Goal: Find specific page/section: Locate a particular part of the current website

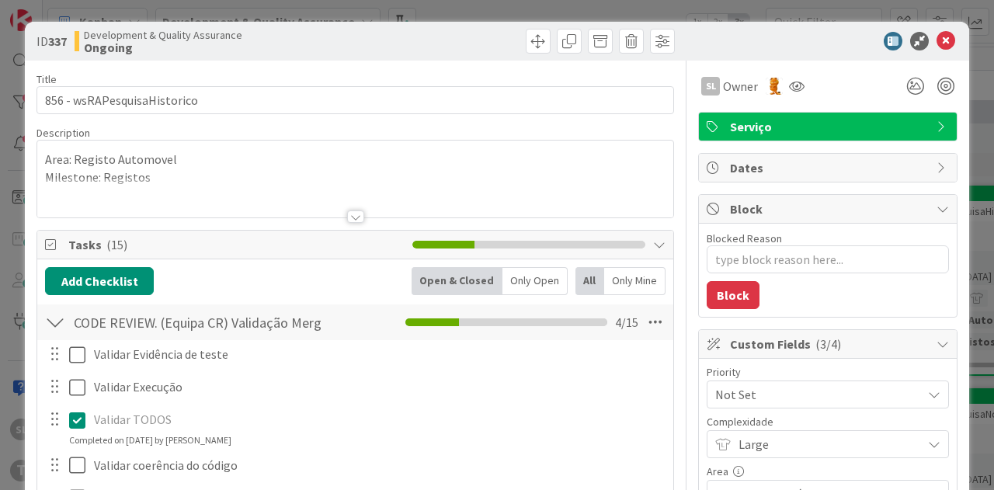
click at [155, 13] on div "ID 337 Development & Quality Assurance Ongoing Title 27 / 128 856 - wsRAPesquis…" at bounding box center [497, 245] width 994 height 490
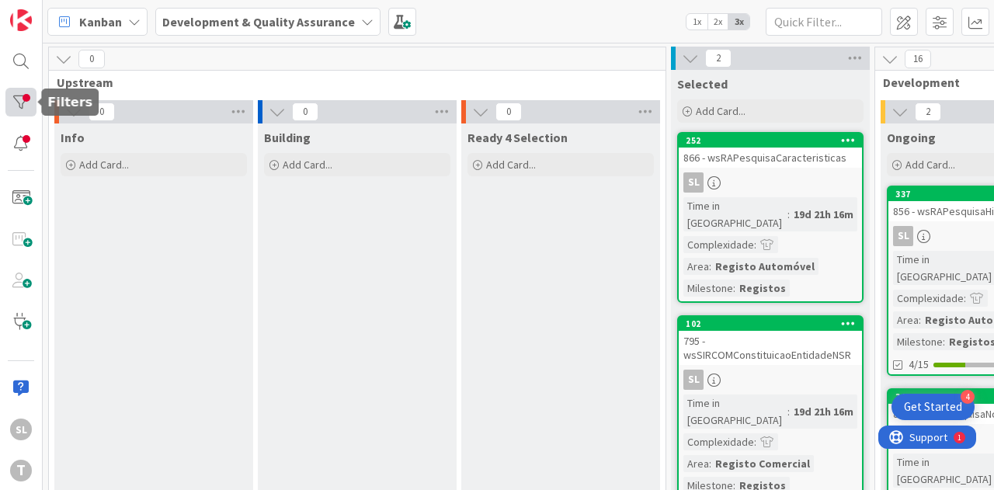
click at [19, 102] on div at bounding box center [20, 102] width 31 height 29
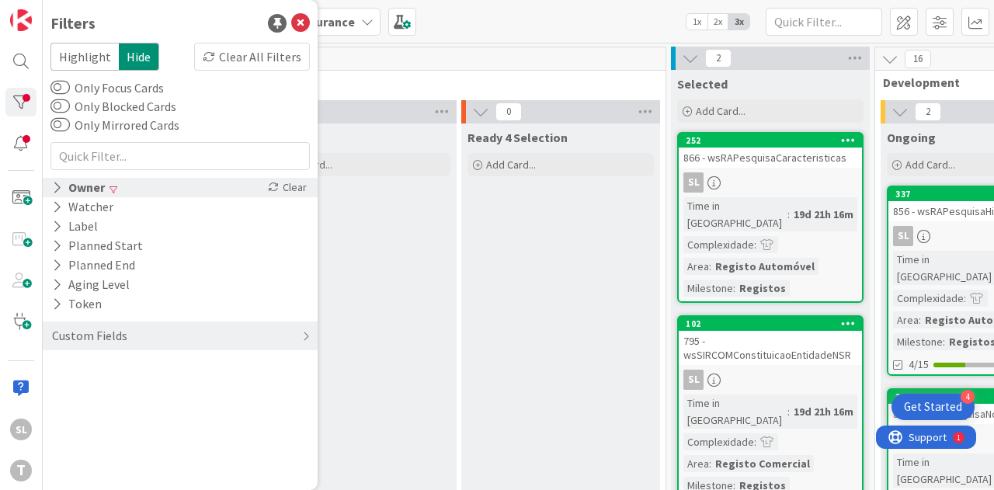
click at [57, 193] on icon at bounding box center [57, 187] width 10 height 13
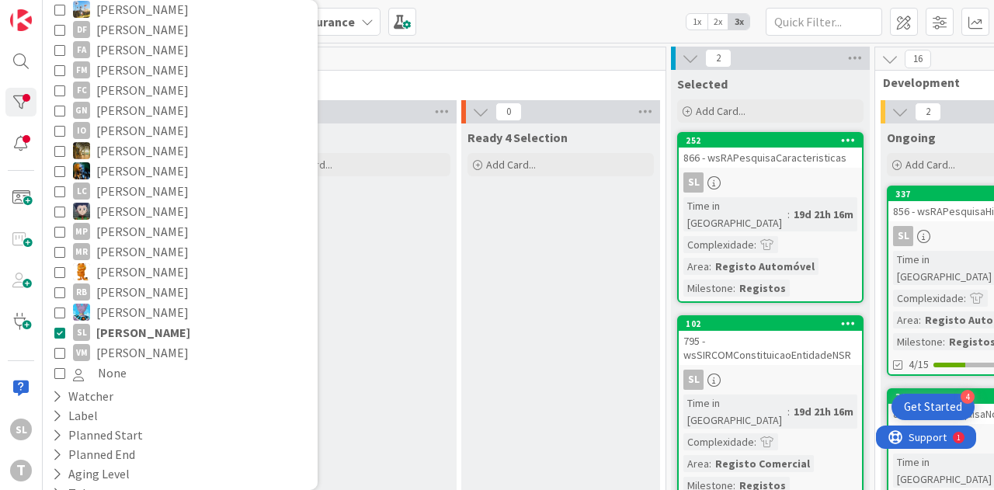
scroll to position [331, 0]
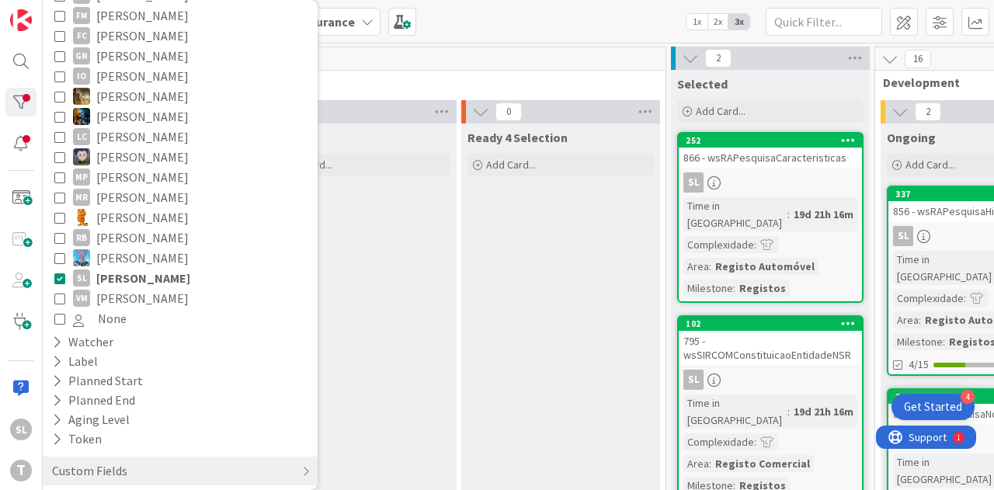
click at [58, 106] on button "[PERSON_NAME]" at bounding box center [180, 116] width 252 height 20
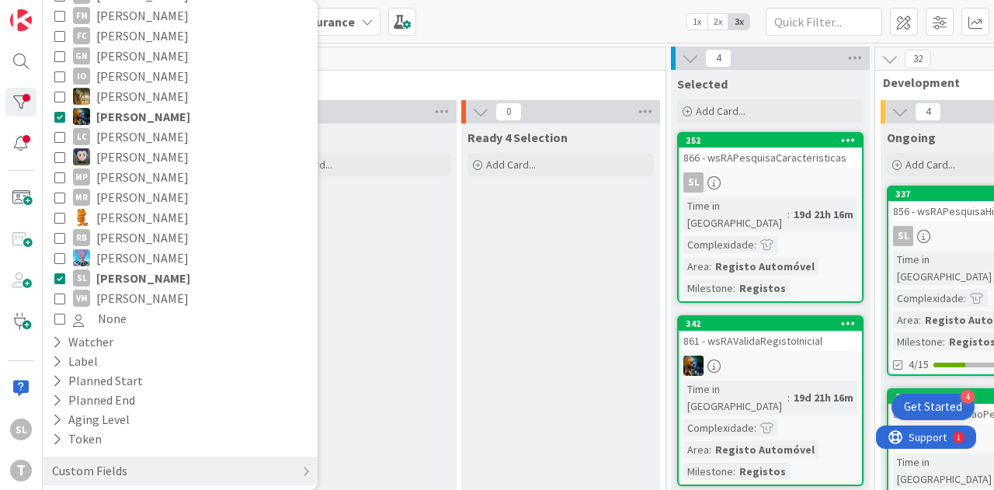
click at [63, 273] on icon at bounding box center [59, 278] width 11 height 11
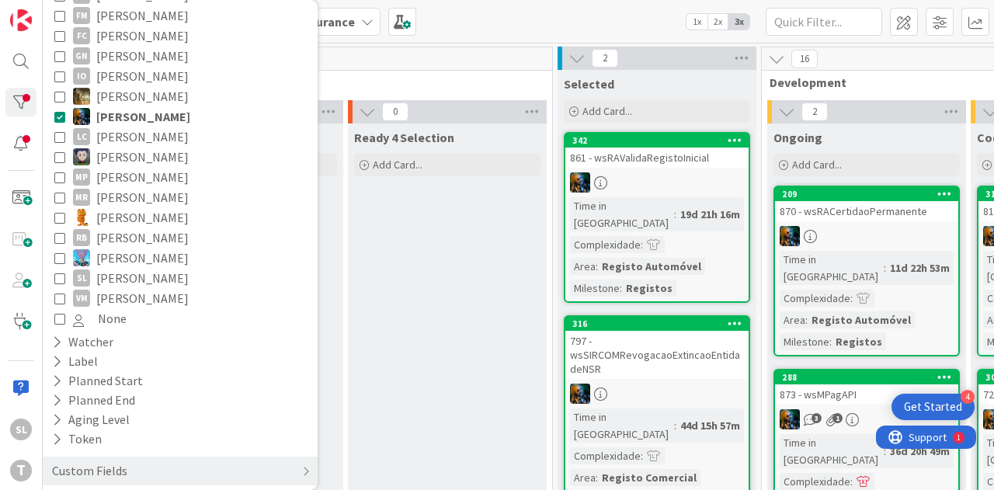
scroll to position [0, 115]
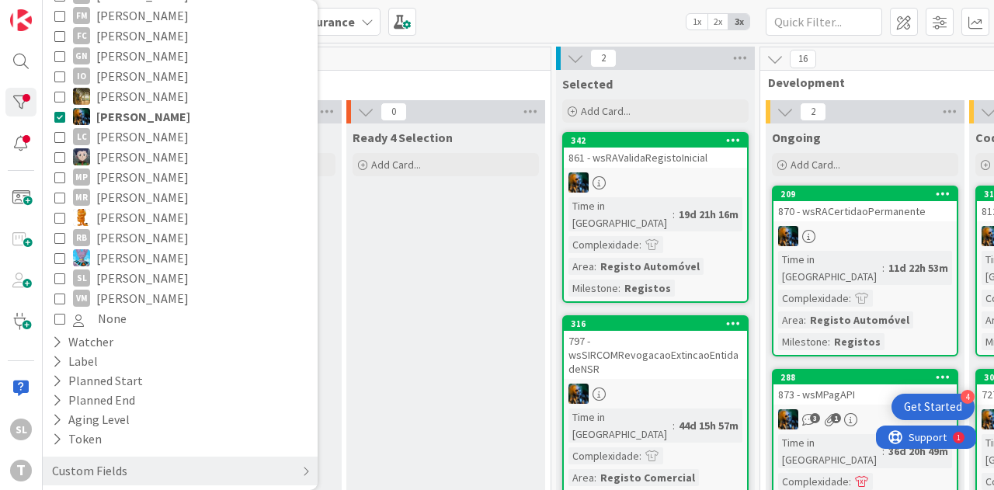
click at [127, 268] on span "[PERSON_NAME]" at bounding box center [142, 278] width 92 height 20
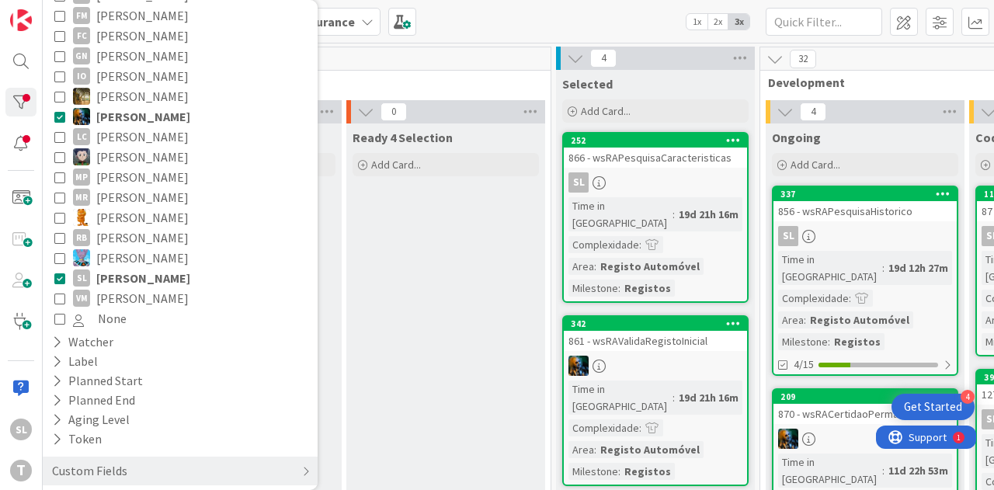
click at [129, 106] on span "[PERSON_NAME]" at bounding box center [143, 116] width 94 height 20
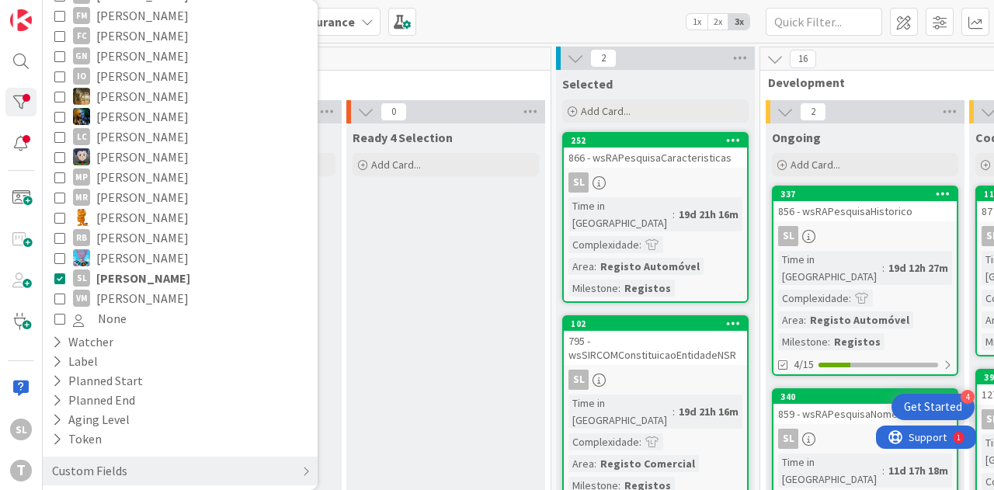
click at [120, 106] on span "[PERSON_NAME]" at bounding box center [142, 116] width 92 height 20
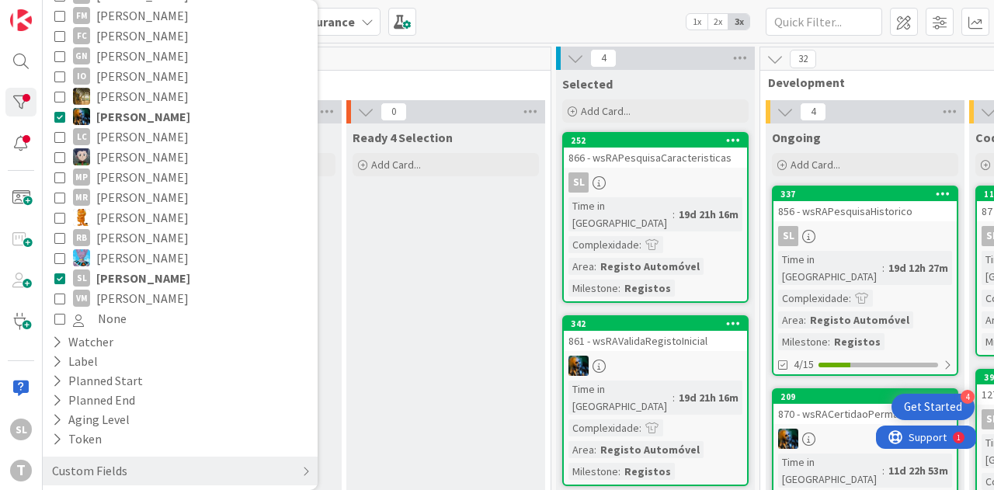
click at [129, 268] on span "[PERSON_NAME]" at bounding box center [143, 278] width 94 height 20
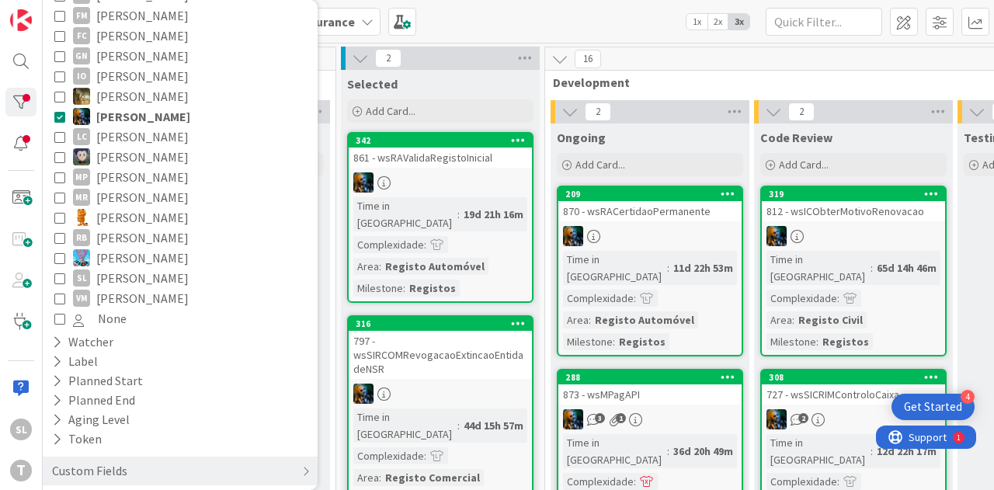
scroll to position [0, 333]
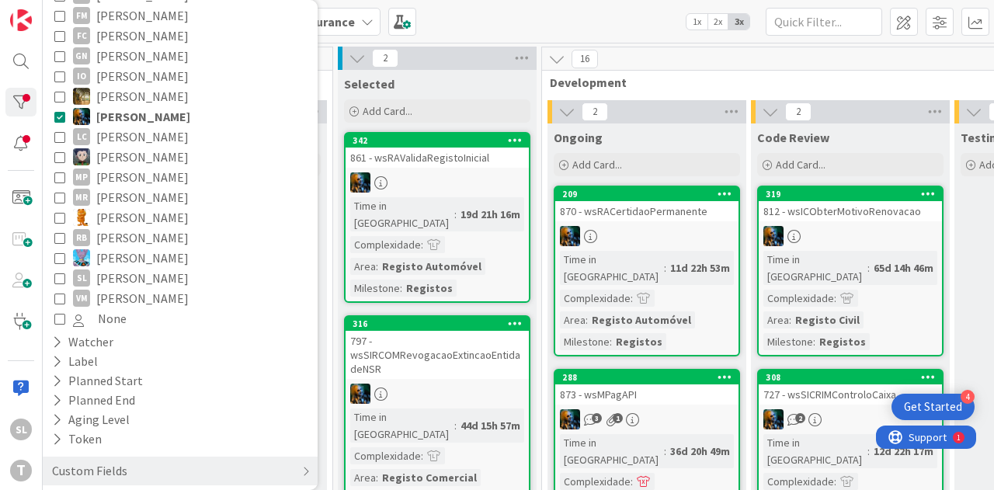
click at [705, 308] on div "Time in [GEOGRAPHIC_DATA] : 11d 22h 53m Complexidade : Area : Registo Automóvel…" at bounding box center [647, 300] width 174 height 99
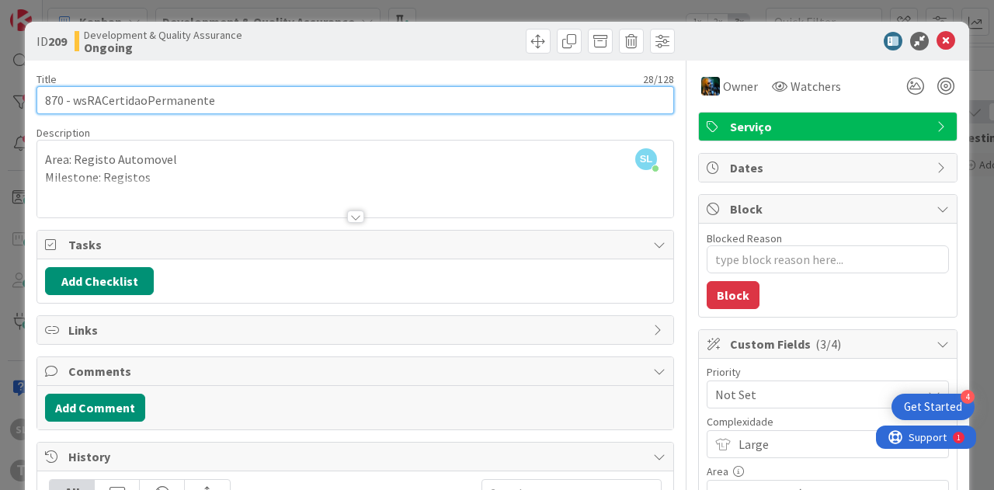
click at [166, 102] on input "870 - wsRACertidaoPermanente" at bounding box center [356, 100] width 638 height 28
click at [166, 103] on input "870 - wsRACertidaoPermanente" at bounding box center [356, 100] width 638 height 28
click at [164, 101] on input "870 - wsRACertidaoPermanente" at bounding box center [356, 100] width 638 height 28
click at [68, 97] on input "870 - wsRACertidaoPermanente" at bounding box center [356, 100] width 638 height 28
click at [106, 100] on input "870 - wsRACertidaoPermanente" at bounding box center [356, 100] width 638 height 28
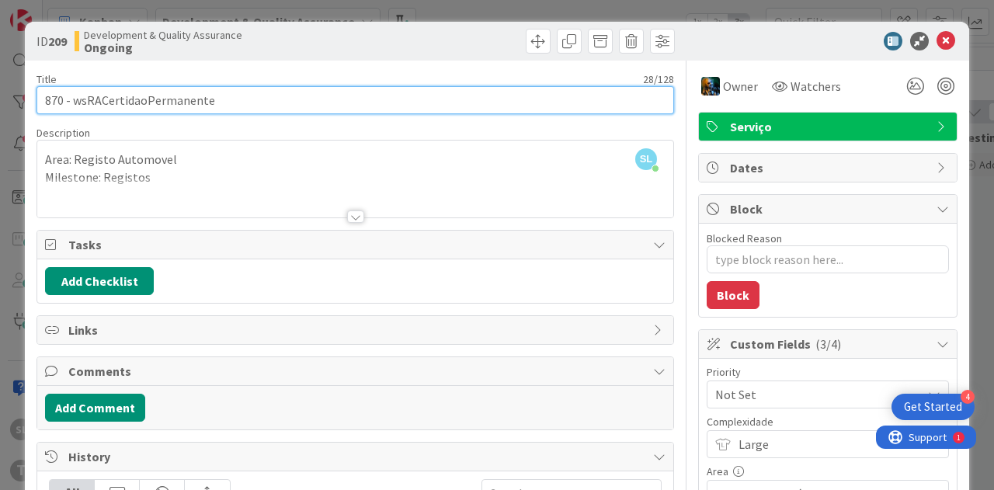
click at [106, 100] on input "870 - wsRACertidaoPermanente" at bounding box center [356, 100] width 638 height 28
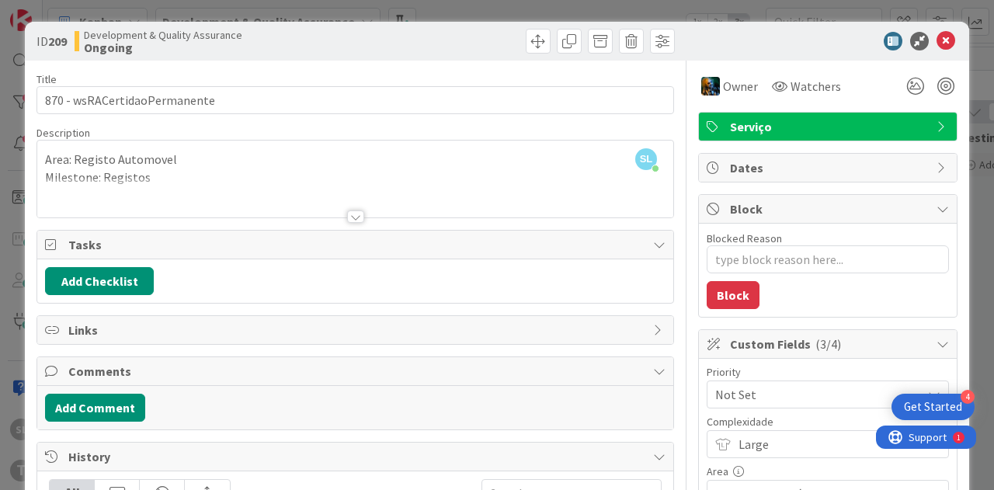
click at [127, 52] on b "Ongoing" at bounding box center [163, 47] width 158 height 12
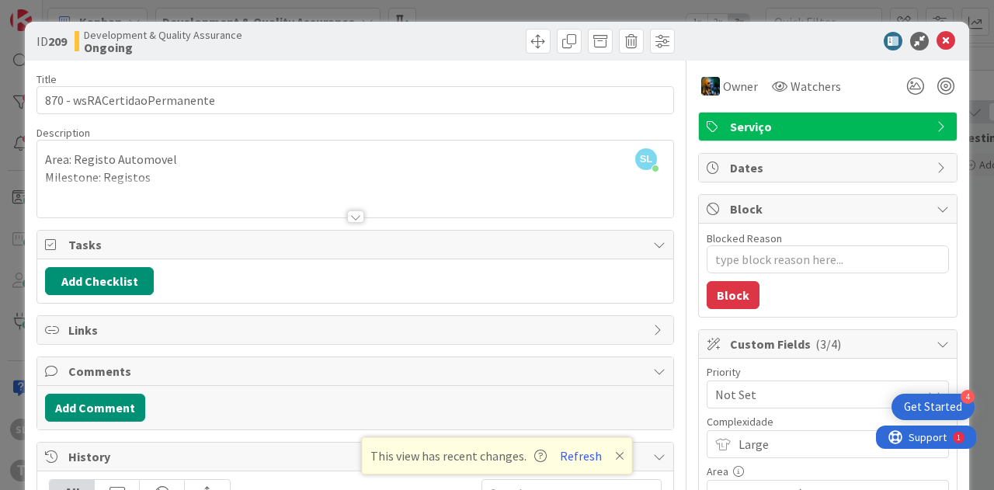
type textarea "x"
